Goal: Information Seeking & Learning: Learn about a topic

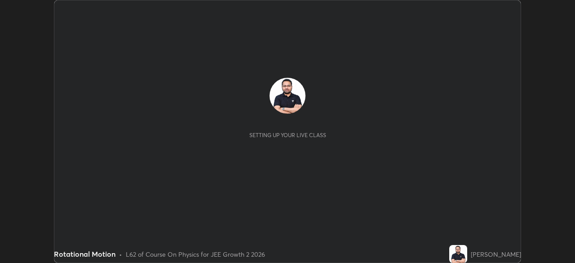
scroll to position [263, 574]
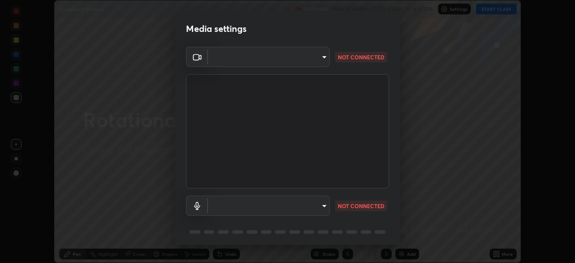
type input "192ca90c523cfdd937e4a0725d4108824b1e1e1832b9bb322643ae2a7bf66a5a"
type input "default"
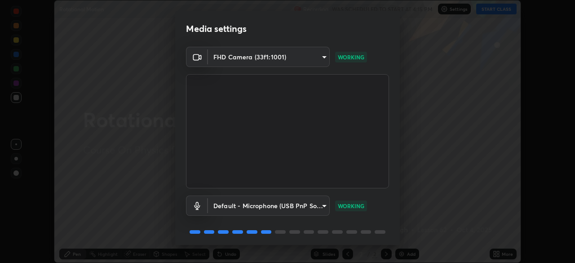
scroll to position [32, 0]
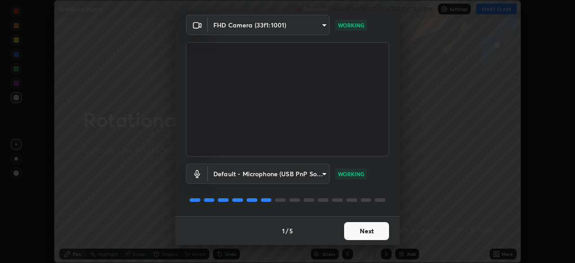
click at [366, 228] on button "Next" at bounding box center [366, 231] width 45 height 18
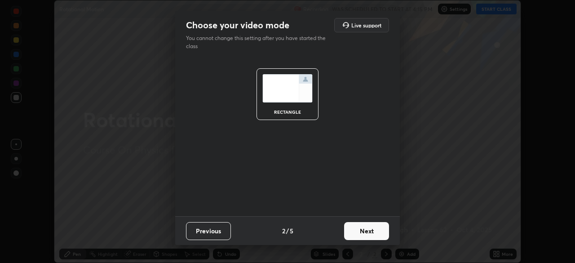
scroll to position [0, 0]
click at [365, 232] on button "Next" at bounding box center [366, 231] width 45 height 18
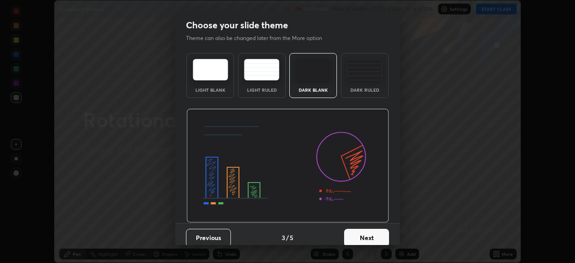
click at [365, 232] on button "Next" at bounding box center [366, 238] width 45 height 18
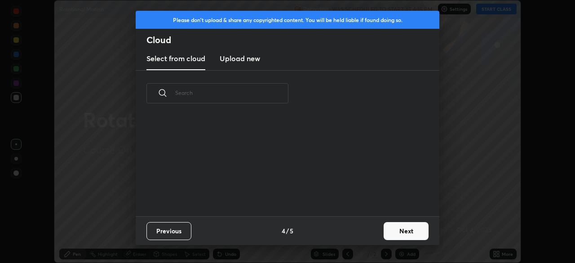
scroll to position [100, 288]
click at [408, 234] on button "Next" at bounding box center [406, 231] width 45 height 18
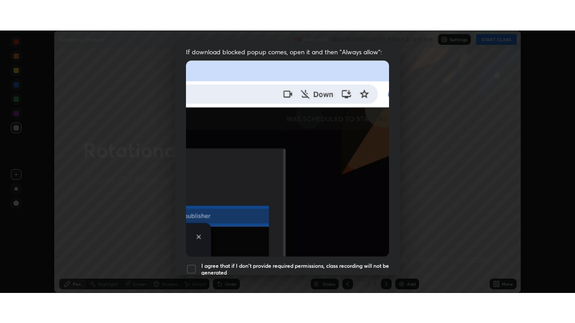
scroll to position [215, 0]
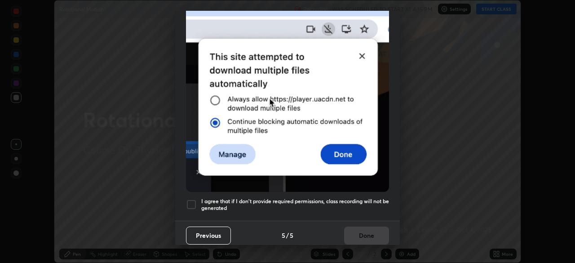
click at [361, 202] on h5 "I agree that if I don't provide required permissions, class recording will not …" at bounding box center [295, 205] width 188 height 14
click at [368, 232] on button "Done" at bounding box center [366, 235] width 45 height 18
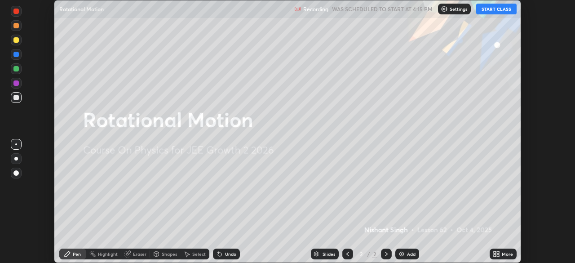
click at [495, 10] on button "START CLASS" at bounding box center [496, 9] width 40 height 11
click at [498, 255] on icon at bounding box center [498, 255] width 2 height 2
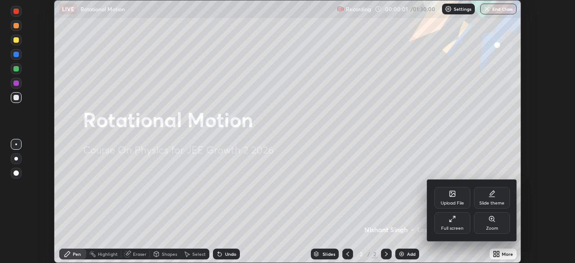
click at [462, 224] on div "Full screen" at bounding box center [452, 223] width 36 height 22
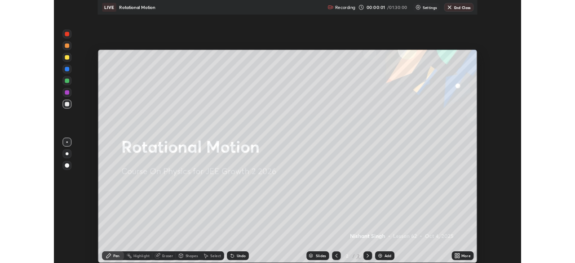
scroll to position [323, 575]
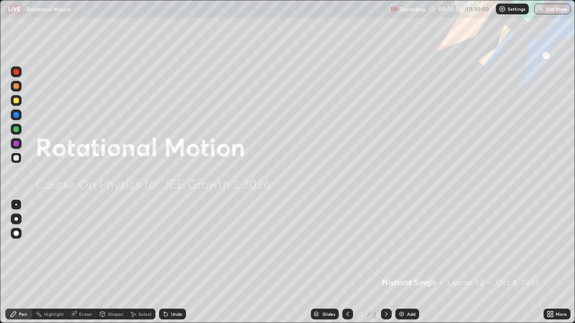
click at [403, 262] on img at bounding box center [401, 314] width 7 height 7
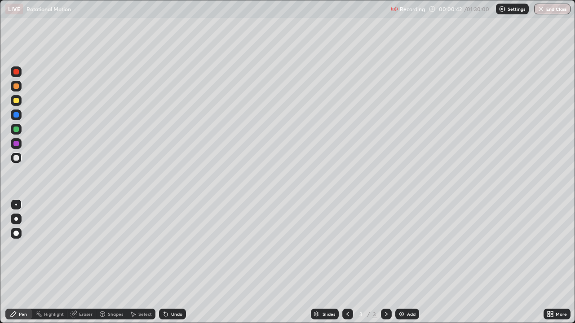
click at [20, 87] on div at bounding box center [16, 86] width 11 height 11
click at [17, 159] on div at bounding box center [15, 157] width 5 height 5
click at [172, 262] on div "Undo" at bounding box center [176, 314] width 11 height 4
click at [178, 262] on div "Undo" at bounding box center [176, 314] width 11 height 4
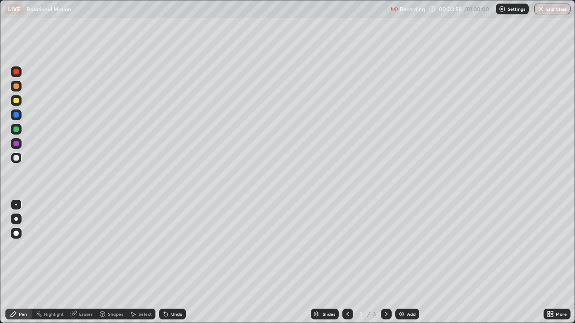
click at [18, 159] on div at bounding box center [15, 157] width 5 height 5
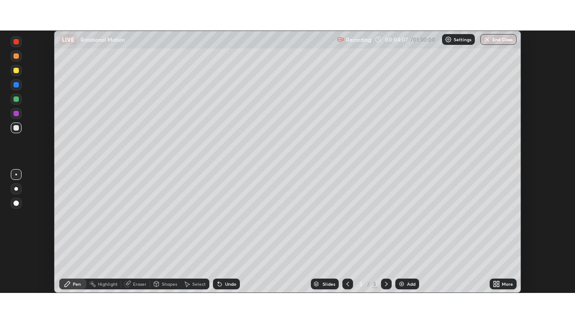
scroll to position [44655, 44343]
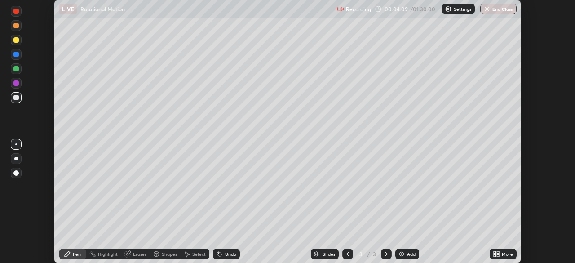
click at [495, 253] on icon at bounding box center [496, 253] width 7 height 7
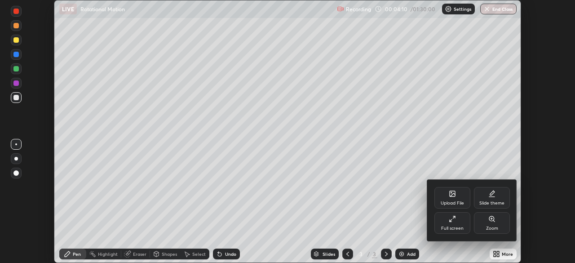
click at [458, 225] on div "Full screen" at bounding box center [452, 223] width 36 height 22
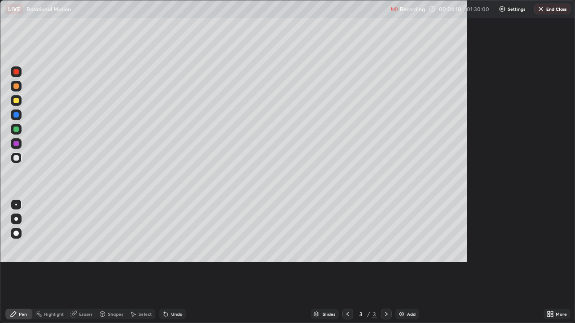
scroll to position [323, 575]
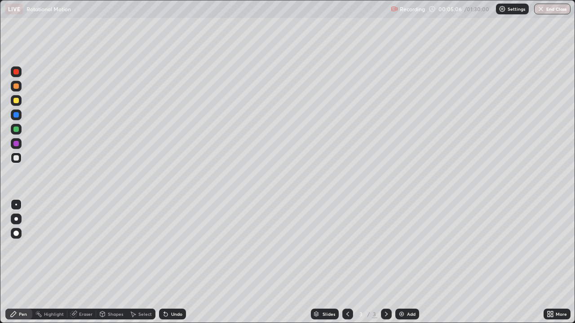
click at [174, 262] on div "Undo" at bounding box center [176, 314] width 11 height 4
click at [13, 101] on div at bounding box center [15, 100] width 5 height 5
click at [18, 117] on div at bounding box center [15, 114] width 5 height 5
click at [15, 156] on div at bounding box center [15, 157] width 5 height 5
click at [20, 115] on div at bounding box center [16, 115] width 11 height 11
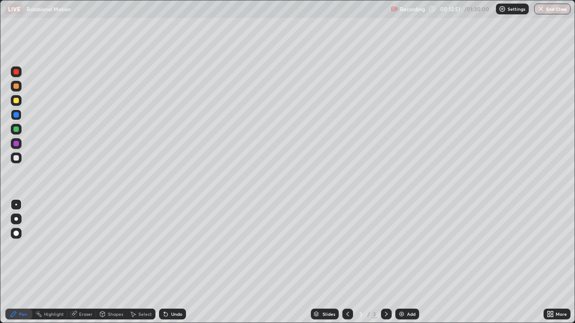
click at [384, 262] on icon at bounding box center [386, 314] width 7 height 7
click at [408, 262] on div "Add" at bounding box center [411, 314] width 9 height 4
click at [19, 160] on div at bounding box center [16, 158] width 11 height 11
click at [18, 102] on div at bounding box center [15, 100] width 5 height 5
click at [17, 115] on div at bounding box center [15, 114] width 5 height 5
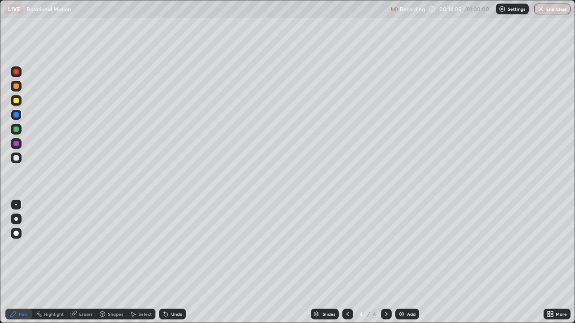
click at [15, 159] on div at bounding box center [15, 157] width 5 height 5
click at [17, 116] on div at bounding box center [15, 114] width 5 height 5
click at [408, 262] on div "Add" at bounding box center [411, 314] width 9 height 4
click at [20, 161] on div at bounding box center [16, 158] width 11 height 11
click at [17, 104] on div at bounding box center [16, 100] width 11 height 11
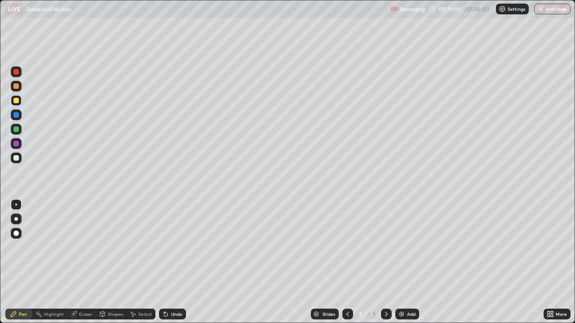
click at [18, 159] on div at bounding box center [15, 157] width 5 height 5
click at [17, 116] on div at bounding box center [15, 114] width 5 height 5
click at [411, 262] on div "Add" at bounding box center [411, 314] width 9 height 4
click at [19, 161] on div at bounding box center [16, 158] width 11 height 11
click at [174, 262] on div "Undo" at bounding box center [176, 314] width 11 height 4
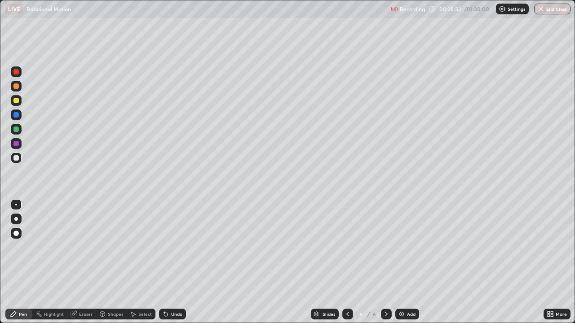
click at [172, 262] on div "Undo" at bounding box center [176, 314] width 11 height 4
click at [17, 102] on div at bounding box center [15, 100] width 5 height 5
click at [17, 117] on div at bounding box center [15, 114] width 5 height 5
click at [17, 158] on div at bounding box center [15, 157] width 5 height 5
click at [18, 159] on div at bounding box center [15, 157] width 5 height 5
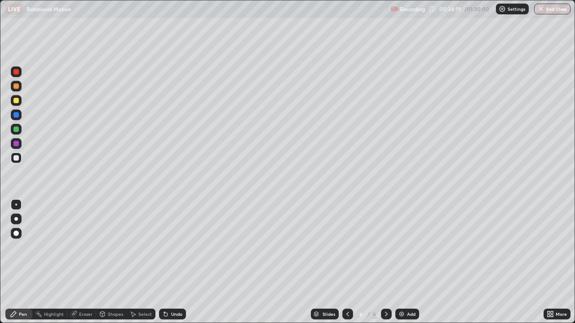
click at [389, 262] on div at bounding box center [386, 314] width 11 height 11
click at [404, 262] on div "Add" at bounding box center [407, 314] width 24 height 11
click at [16, 115] on div at bounding box center [15, 114] width 5 height 5
click at [18, 159] on div at bounding box center [15, 157] width 5 height 5
click at [18, 115] on div at bounding box center [15, 114] width 5 height 5
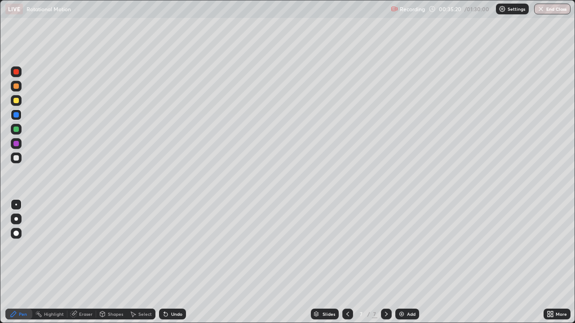
click at [20, 160] on div at bounding box center [16, 158] width 11 height 11
click at [17, 117] on div at bounding box center [15, 114] width 5 height 5
click at [16, 130] on div at bounding box center [15, 129] width 5 height 5
click at [17, 101] on div at bounding box center [15, 100] width 5 height 5
click at [410, 262] on div "Add" at bounding box center [411, 314] width 9 height 4
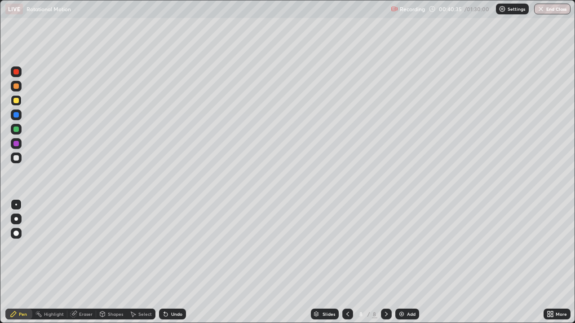
click at [17, 158] on div at bounding box center [15, 157] width 5 height 5
click at [18, 102] on div at bounding box center [15, 100] width 5 height 5
click at [18, 129] on div at bounding box center [15, 129] width 5 height 5
click at [19, 116] on div at bounding box center [16, 115] width 11 height 11
click at [16, 88] on div at bounding box center [15, 86] width 5 height 5
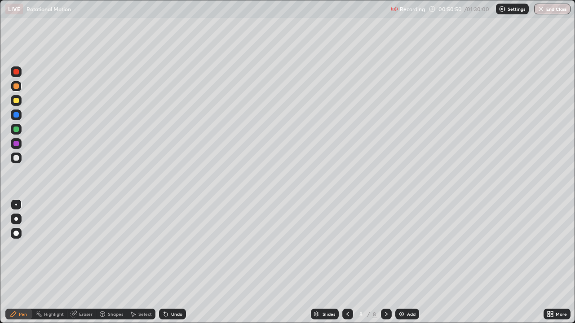
click at [384, 262] on icon at bounding box center [386, 314] width 7 height 7
click at [407, 262] on div "Add" at bounding box center [411, 314] width 9 height 4
click at [17, 160] on div at bounding box center [15, 157] width 5 height 5
click at [17, 116] on div at bounding box center [15, 114] width 5 height 5
click at [18, 131] on div at bounding box center [15, 129] width 5 height 5
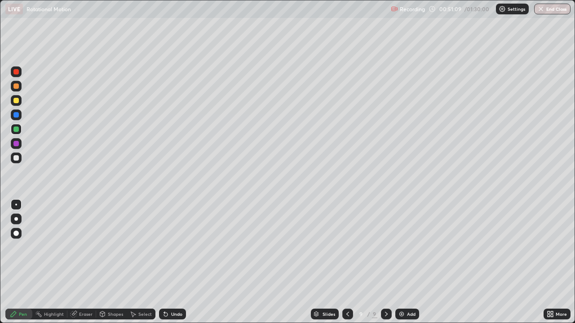
click at [16, 158] on div at bounding box center [15, 157] width 5 height 5
click at [16, 131] on div at bounding box center [15, 129] width 5 height 5
click at [16, 101] on div at bounding box center [15, 100] width 5 height 5
click at [14, 114] on div at bounding box center [15, 114] width 5 height 5
click at [15, 86] on div at bounding box center [15, 86] width 5 height 5
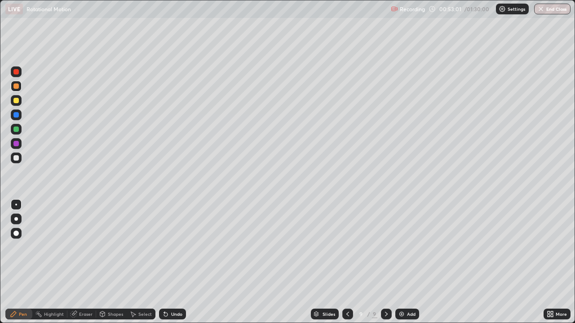
click at [17, 159] on div at bounding box center [15, 157] width 5 height 5
click at [20, 73] on div at bounding box center [16, 71] width 11 height 11
click at [16, 156] on div at bounding box center [15, 157] width 5 height 5
click at [385, 262] on icon at bounding box center [386, 314] width 3 height 4
click at [406, 262] on div "Add" at bounding box center [407, 314] width 24 height 11
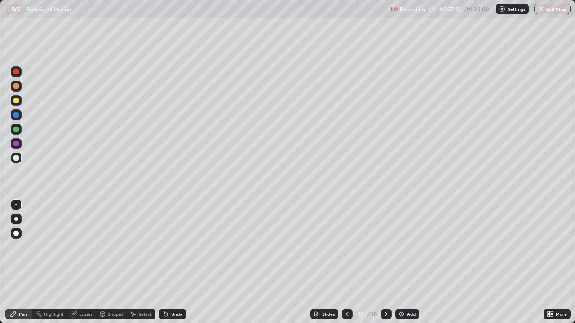
click at [19, 159] on div at bounding box center [16, 158] width 11 height 11
click at [18, 116] on div at bounding box center [15, 114] width 5 height 5
click at [17, 130] on div at bounding box center [15, 129] width 5 height 5
click at [15, 101] on div at bounding box center [15, 100] width 5 height 5
click at [18, 160] on div at bounding box center [15, 157] width 5 height 5
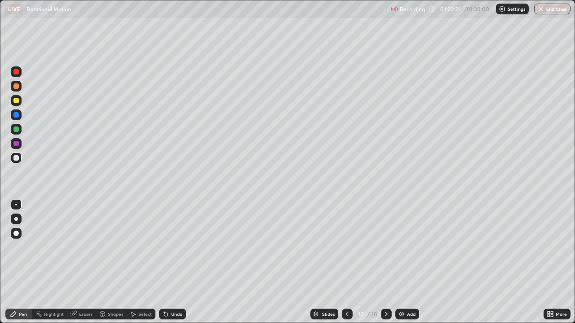
click at [385, 262] on icon at bounding box center [386, 314] width 7 height 7
click at [402, 262] on img at bounding box center [401, 314] width 7 height 7
click at [16, 117] on div at bounding box center [15, 114] width 5 height 5
click at [17, 102] on div at bounding box center [15, 100] width 5 height 5
click at [13, 159] on div at bounding box center [15, 157] width 5 height 5
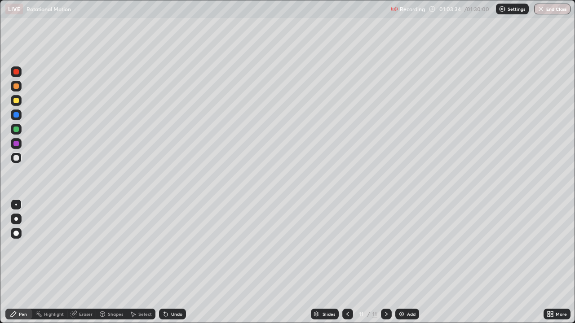
click at [17, 99] on div at bounding box center [15, 100] width 5 height 5
click at [177, 262] on div "Undo" at bounding box center [172, 314] width 27 height 11
click at [180, 262] on div "Undo" at bounding box center [172, 314] width 27 height 11
click at [17, 115] on div at bounding box center [15, 114] width 5 height 5
click at [17, 158] on div at bounding box center [15, 157] width 5 height 5
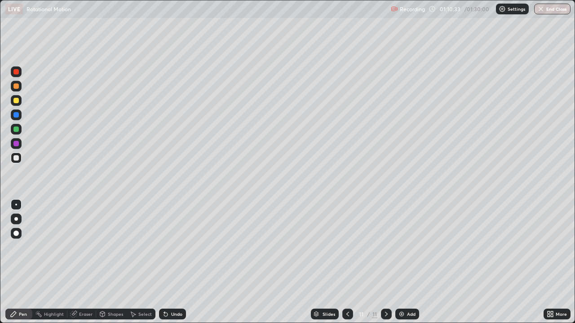
click at [407, 262] on div "Add" at bounding box center [411, 314] width 9 height 4
click at [18, 100] on div at bounding box center [15, 100] width 5 height 5
click at [18, 117] on div at bounding box center [16, 115] width 11 height 11
click at [17, 159] on div at bounding box center [15, 157] width 5 height 5
click at [173, 262] on div "Undo" at bounding box center [176, 314] width 11 height 4
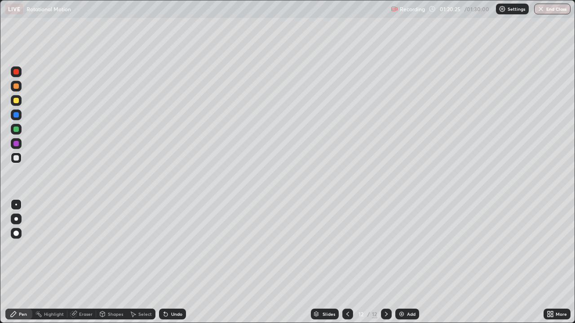
click at [385, 262] on icon at bounding box center [386, 314] width 7 height 7
click at [406, 262] on div "Add" at bounding box center [407, 314] width 24 height 11
click at [17, 102] on div at bounding box center [15, 100] width 5 height 5
click at [20, 160] on div at bounding box center [16, 158] width 11 height 11
click at [18, 159] on div at bounding box center [15, 157] width 5 height 5
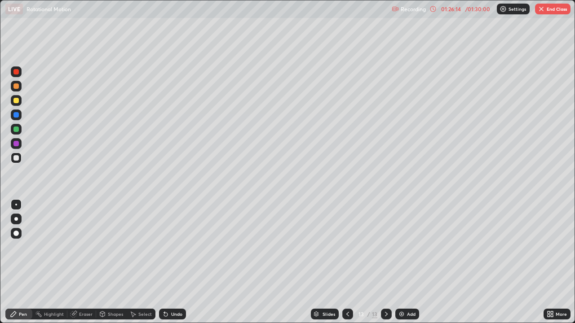
click at [181, 262] on div "Undo" at bounding box center [172, 314] width 27 height 11
click at [179, 262] on div "Undo" at bounding box center [172, 314] width 27 height 11
click at [549, 9] on button "End Class" at bounding box center [552, 9] width 35 height 11
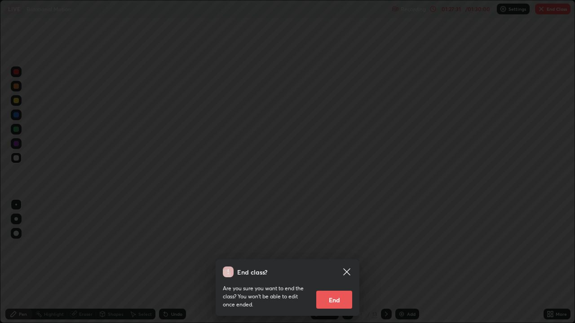
click at [339, 262] on button "End" at bounding box center [334, 300] width 36 height 18
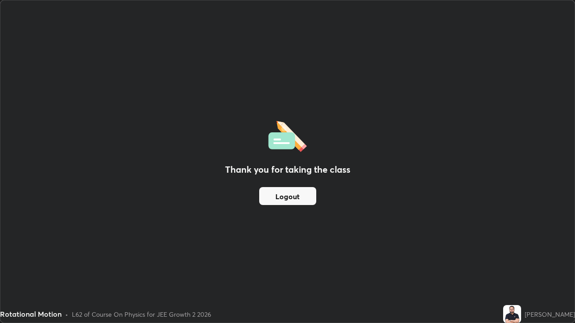
click at [301, 199] on button "Logout" at bounding box center [287, 196] width 57 height 18
